Goal: Task Accomplishment & Management: Complete application form

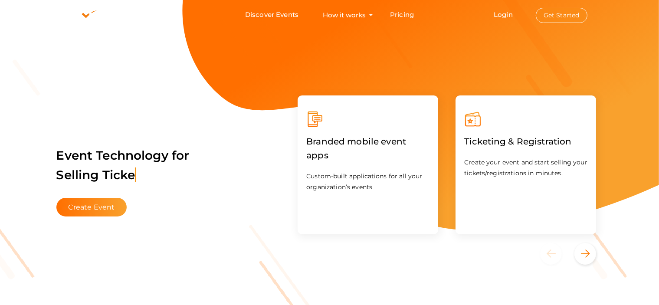
click at [547, 16] on button "Get Started" at bounding box center [562, 15] width 52 height 15
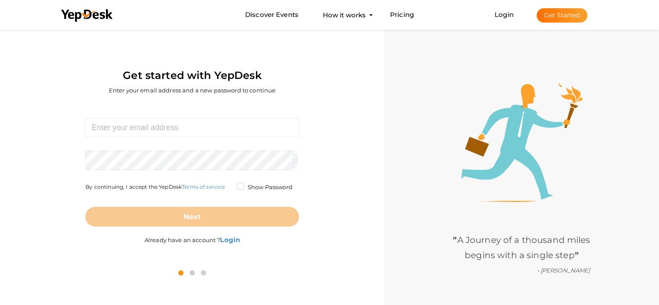
scroll to position [28, 0]
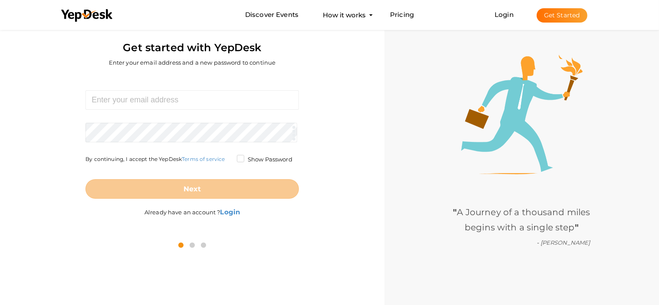
click at [555, 17] on button "Get Started" at bounding box center [562, 15] width 51 height 14
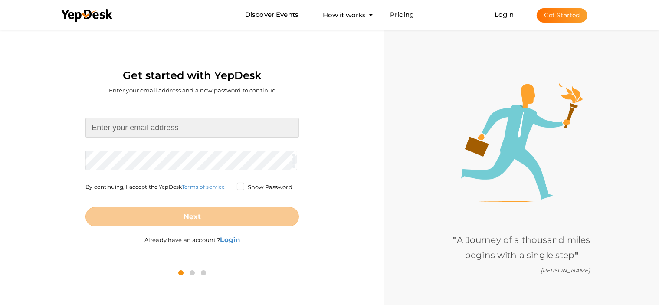
click at [126, 128] on input at bounding box center [192, 128] width 214 height 20
paste input "[EMAIL_ADDRESS][DOMAIN_NAME]"
type input "[EMAIL_ADDRESS][DOMAIN_NAME]"
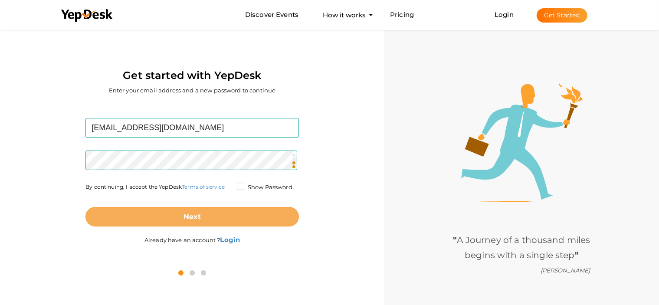
click at [181, 222] on button "Next" at bounding box center [192, 217] width 214 height 20
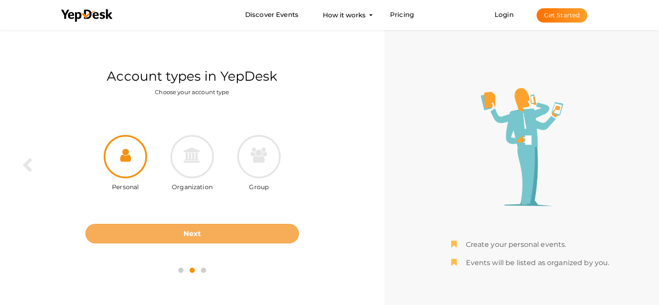
click at [212, 232] on button "Next" at bounding box center [192, 234] width 214 height 20
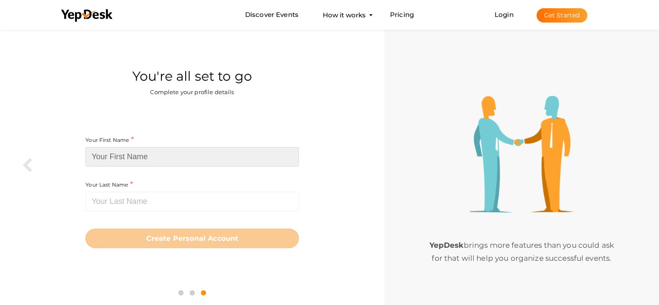
click at [166, 161] on input at bounding box center [192, 157] width 214 height 20
type input "darina"
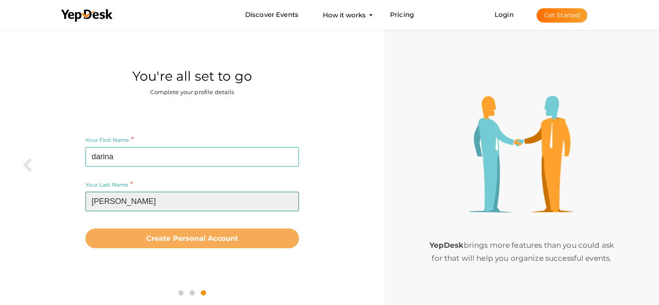
type input "wiliam"
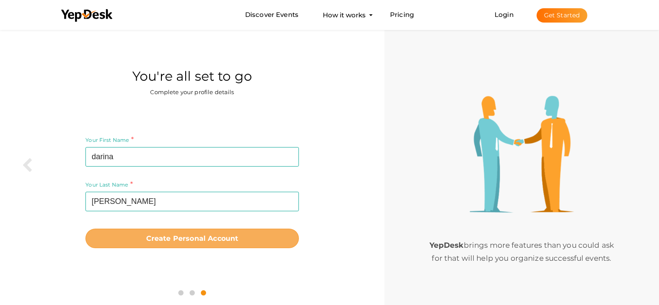
click at [161, 237] on b "Create Personal Account" at bounding box center [192, 238] width 92 height 8
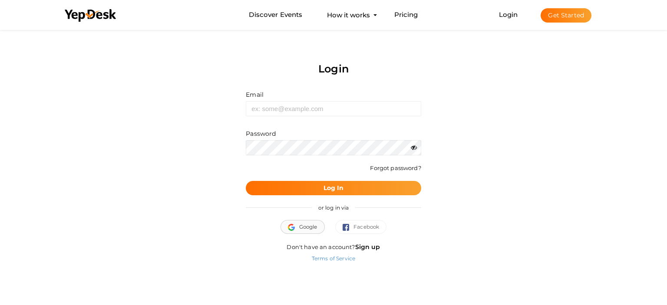
click at [307, 227] on span "Google" at bounding box center [303, 227] width 30 height 9
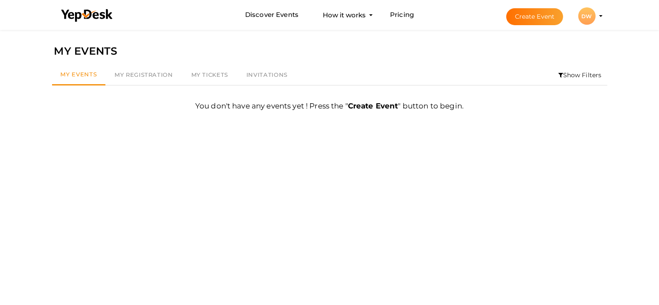
click at [494, 13] on li "Create Event DW DW [PERSON_NAME] [EMAIL_ADDRESS][DOMAIN_NAME] Personal Profile …" at bounding box center [547, 15] width 116 height 31
